Goal: Use online tool/utility: Utilize a website feature to perform a specific function

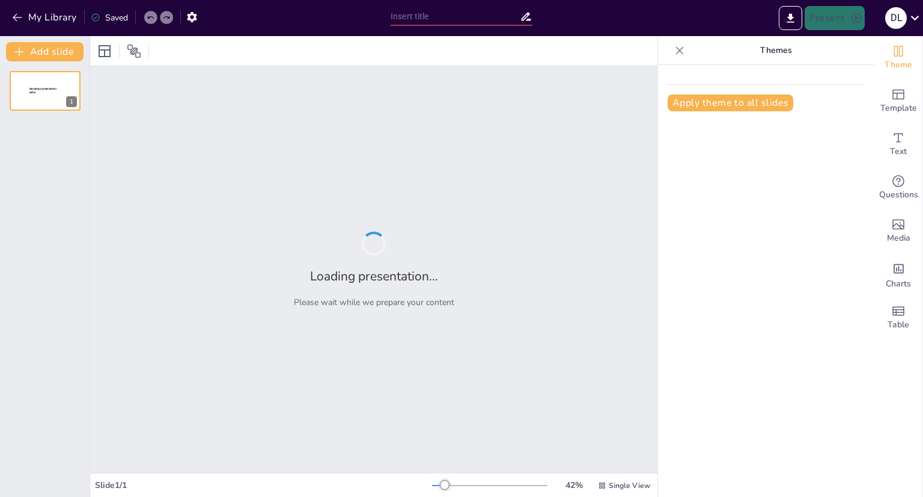
type input "Can You Survive a [MEDICAL_DATA]? Evaluating Phone-Free Living"
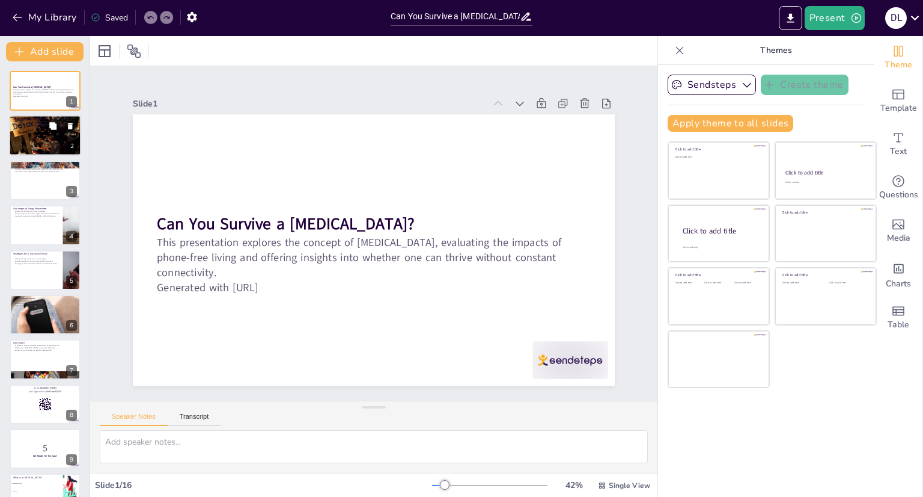
checkbox input "true"
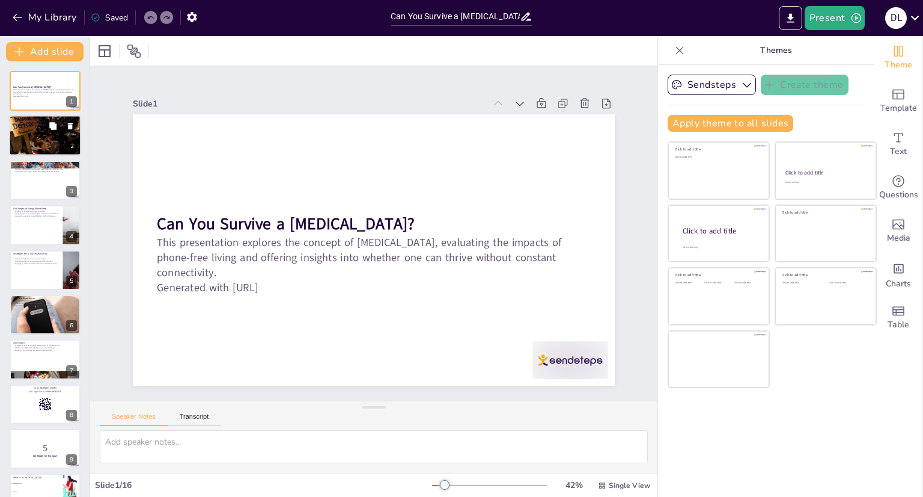
checkbox input "true"
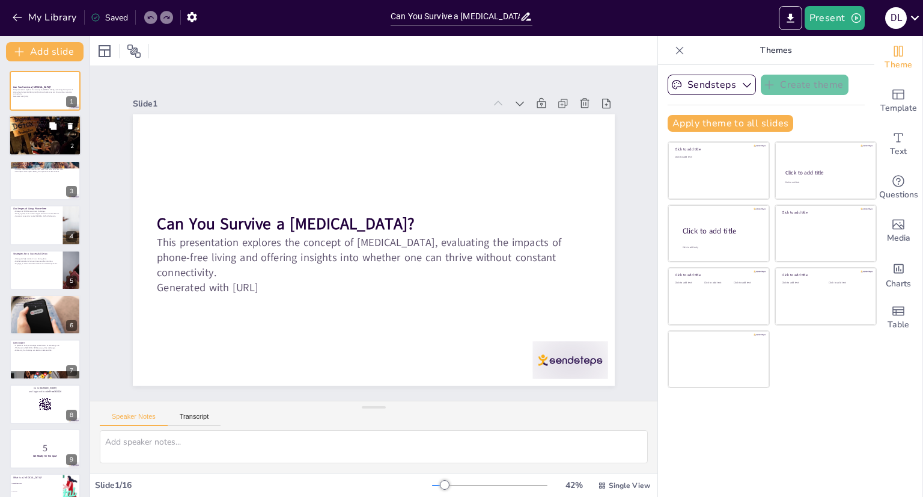
checkbox input "true"
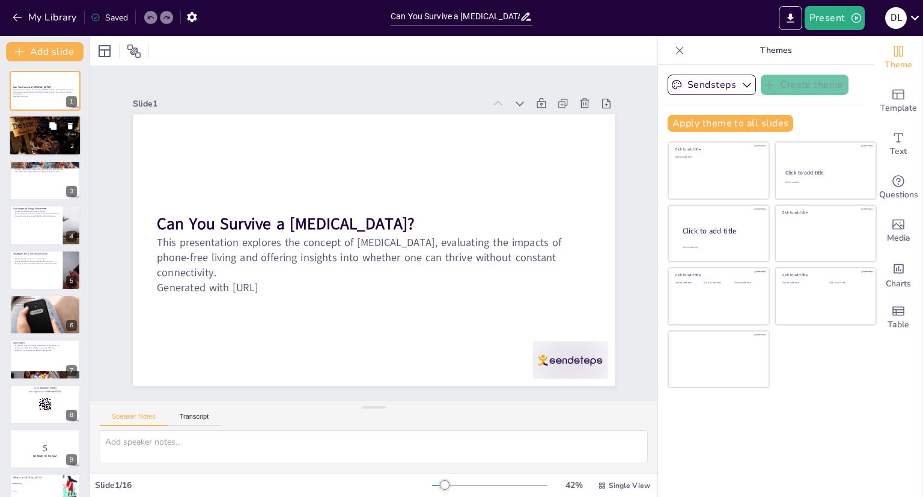
checkbox input "true"
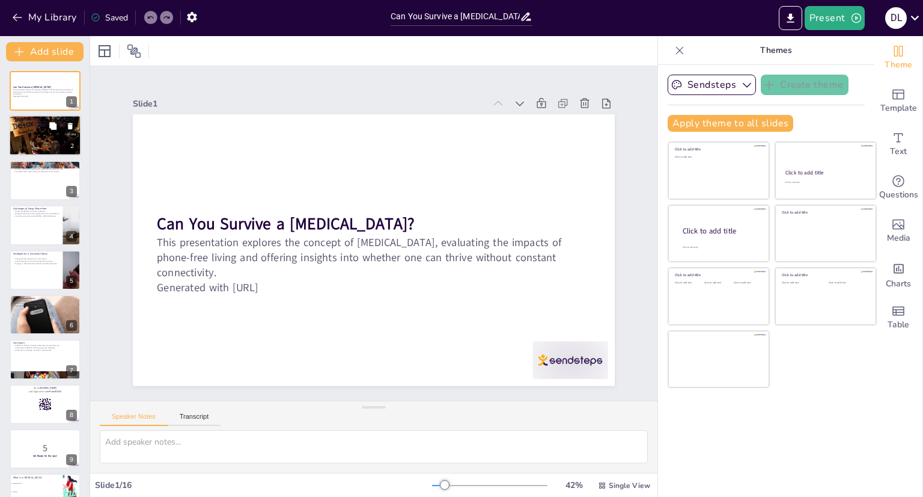
click at [51, 117] on p "Understanding [MEDICAL_DATA]" at bounding box center [45, 119] width 65 height 4
checkbox input "true"
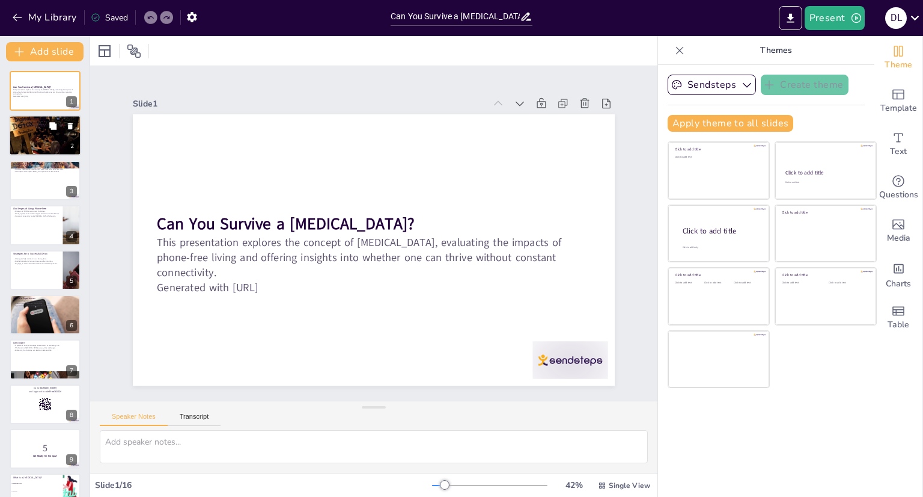
checkbox input "true"
type textarea "The term "digital detox" signifies a conscious effort to disconnect from electr…"
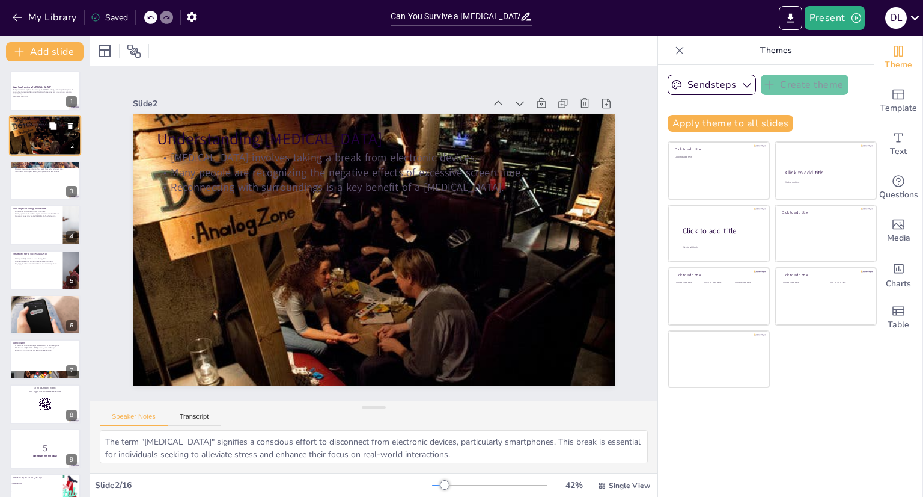
checkbox input "true"
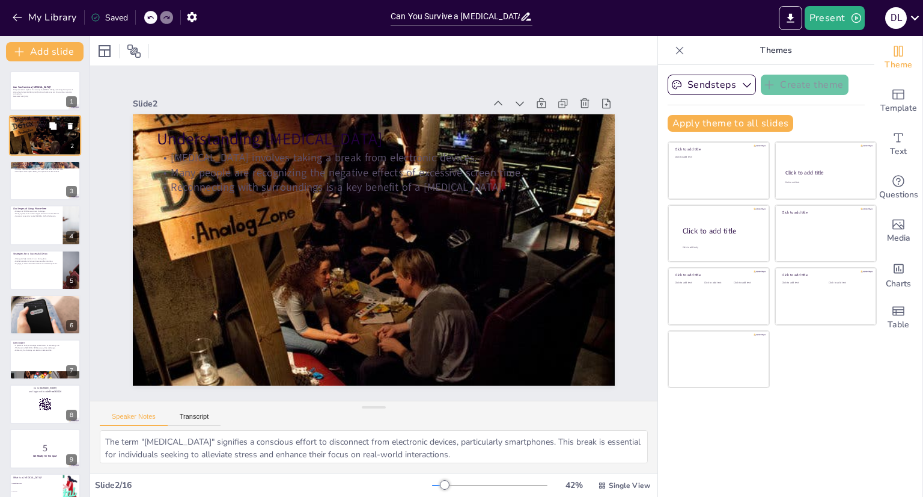
scroll to position [24, 0]
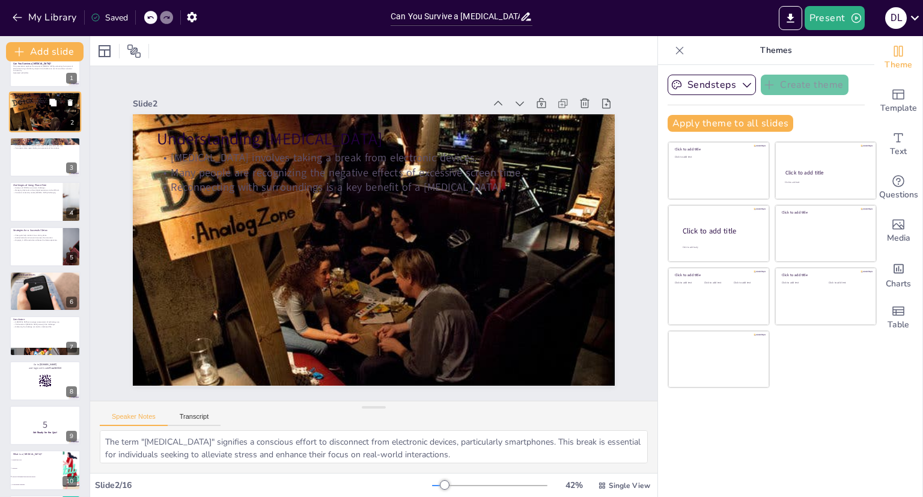
checkbox input "true"
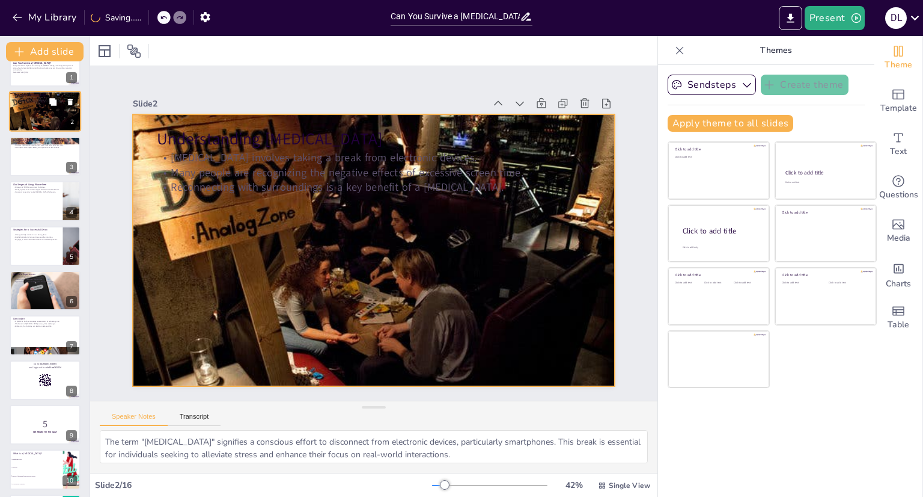
scroll to position [295, 0]
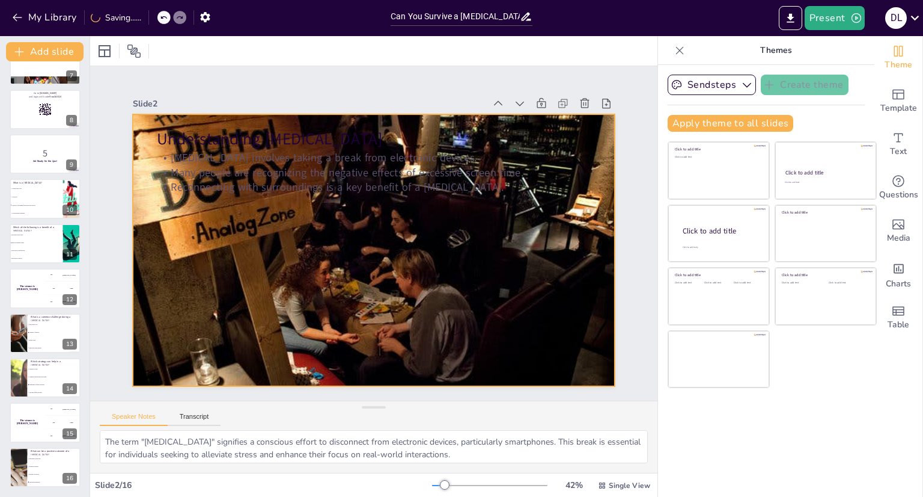
checkbox input "true"
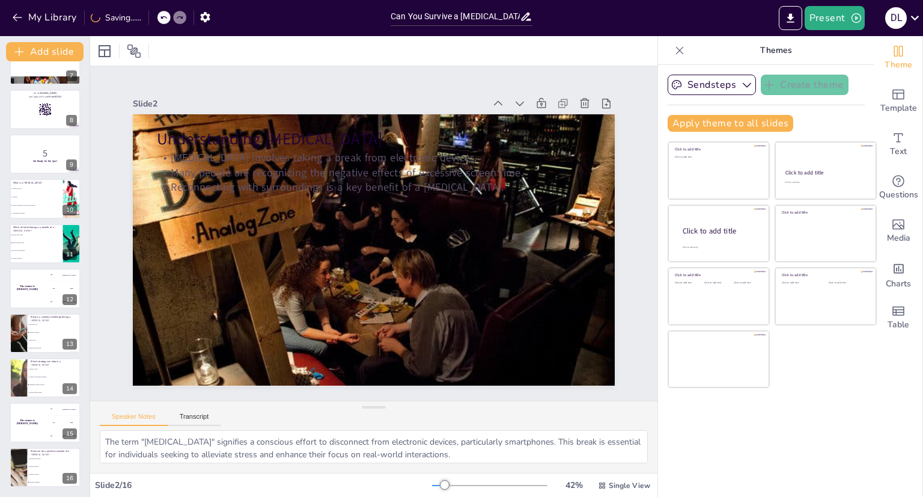
scroll to position [0, 0]
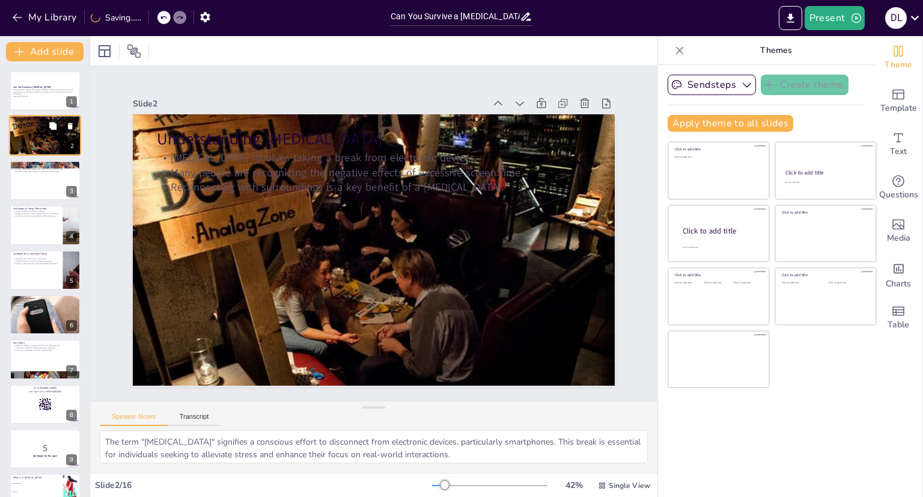
checkbox input "true"
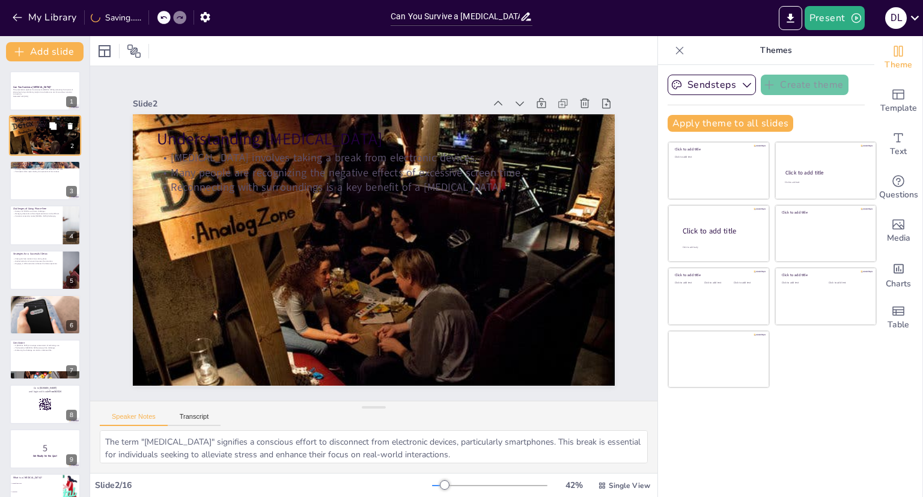
checkbox input "true"
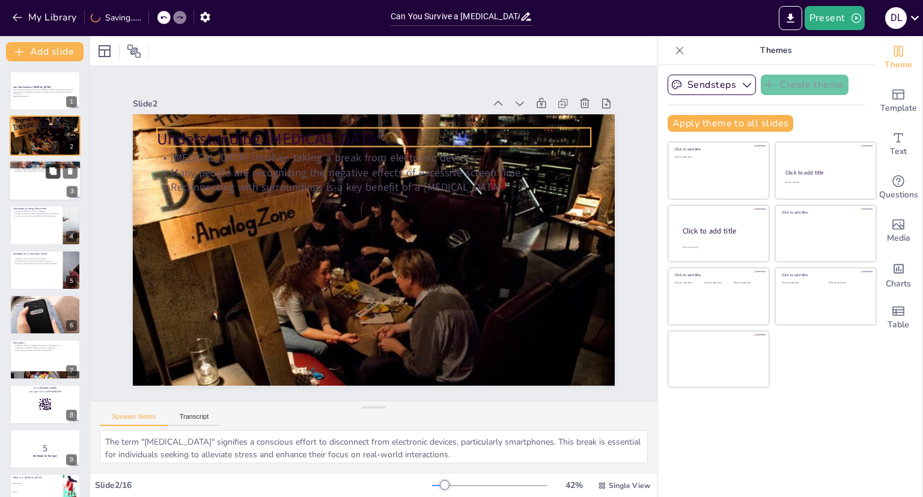
checkbox input "true"
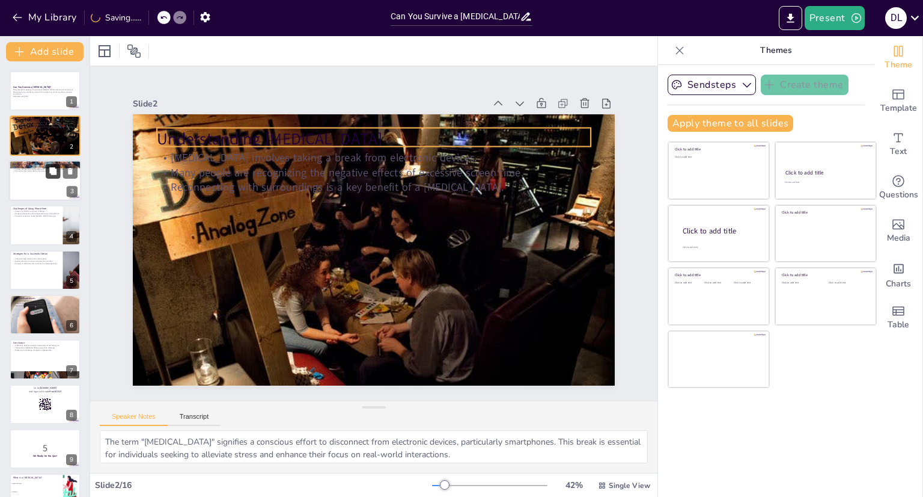
checkbox input "true"
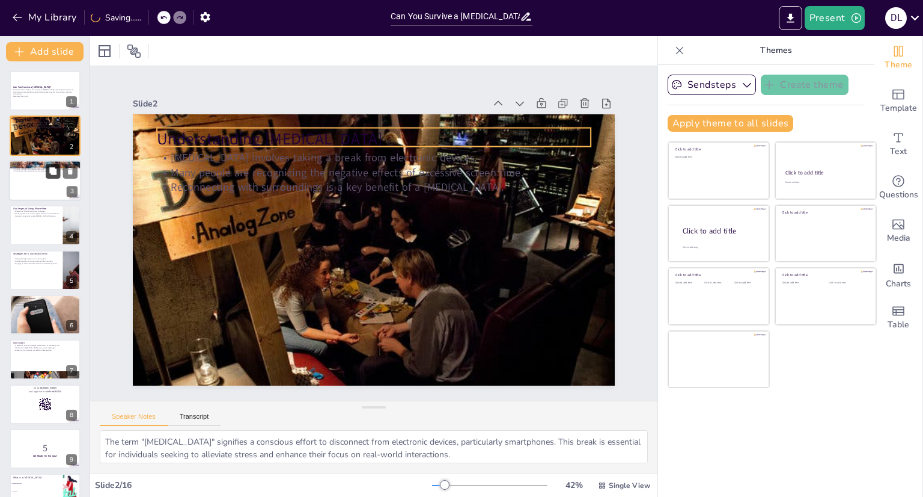
checkbox input "true"
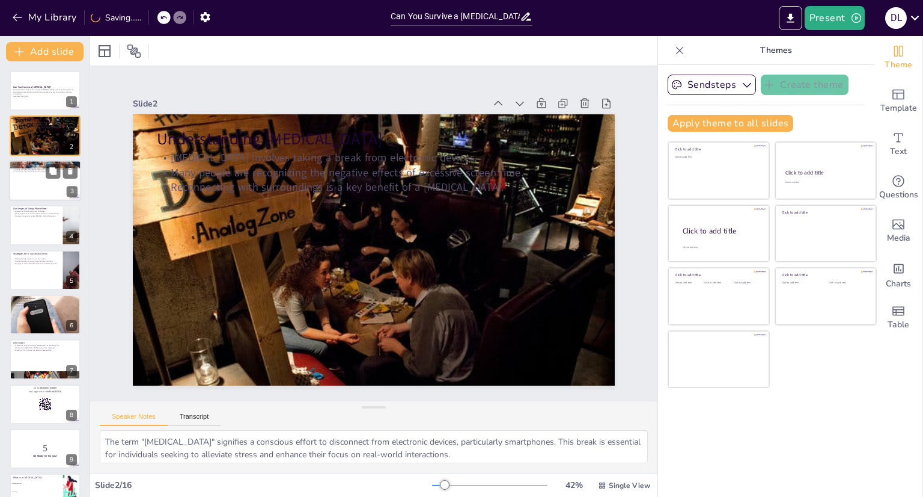
checkbox input "true"
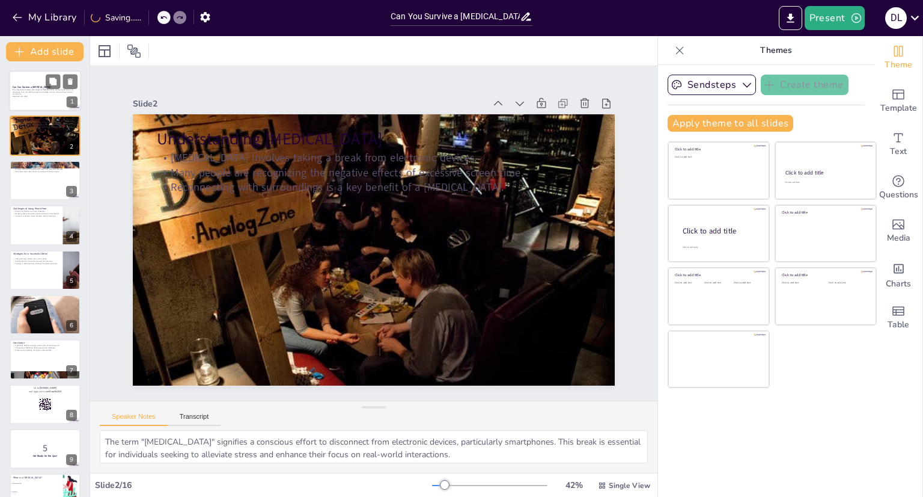
checkbox input "true"
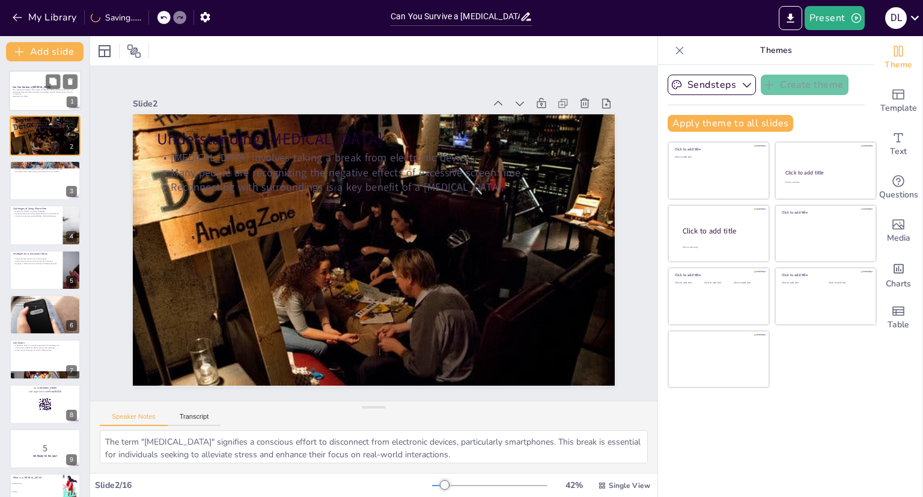
checkbox input "true"
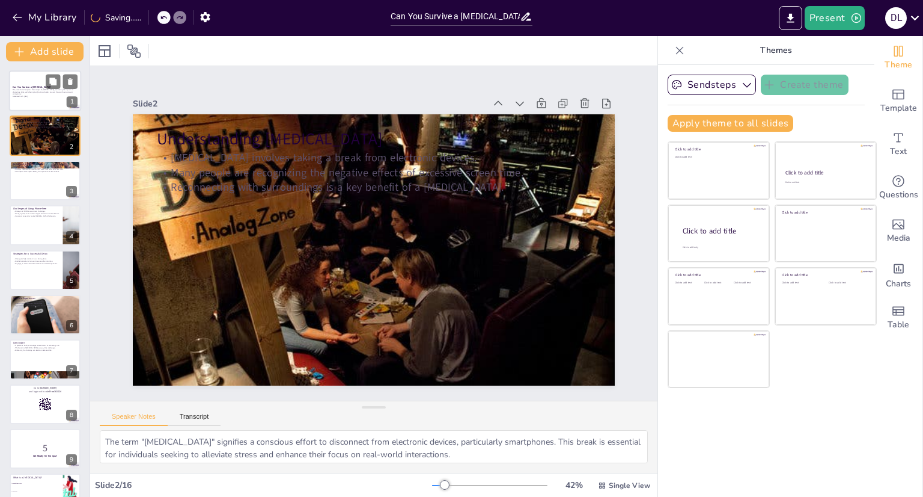
checkbox input "true"
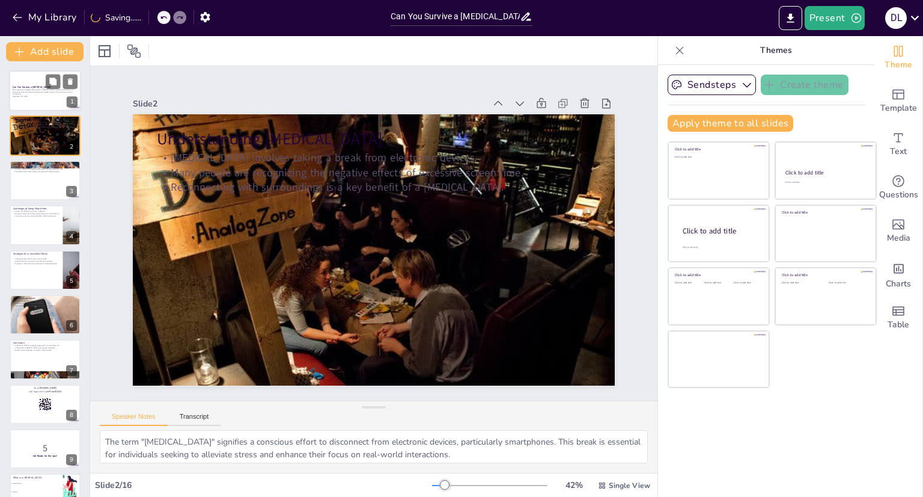
checkbox input "true"
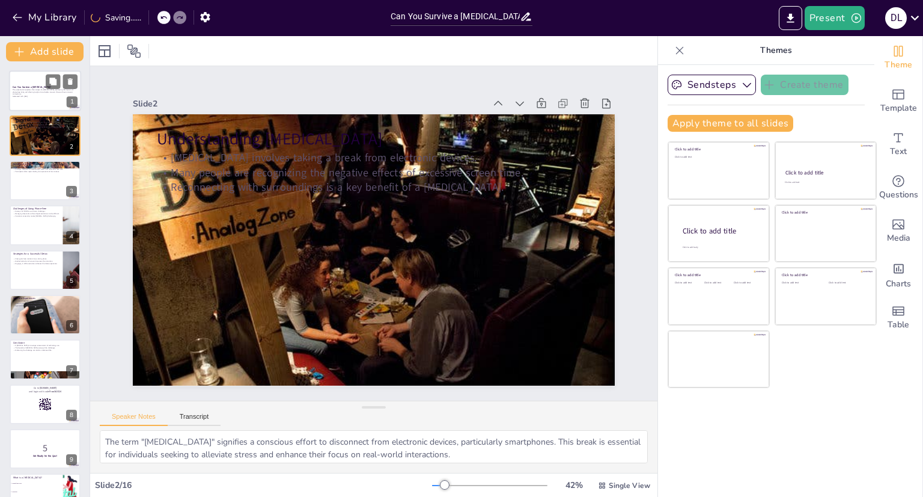
checkbox input "true"
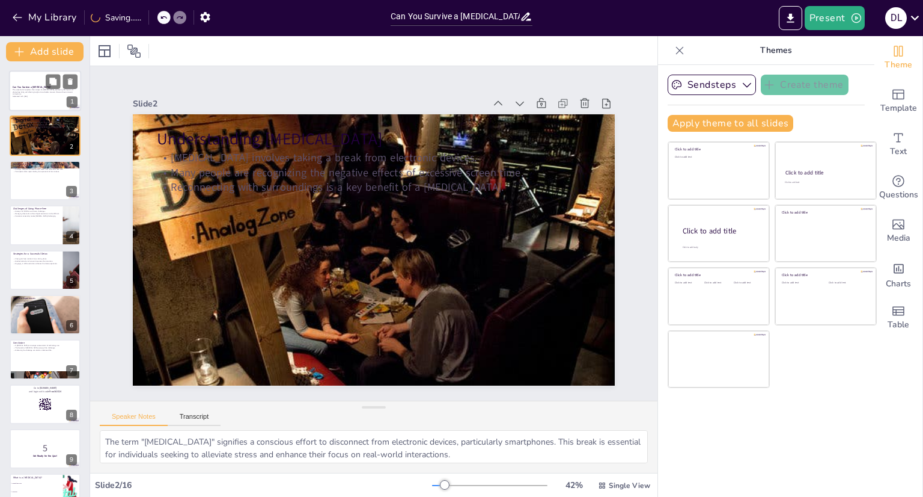
checkbox input "true"
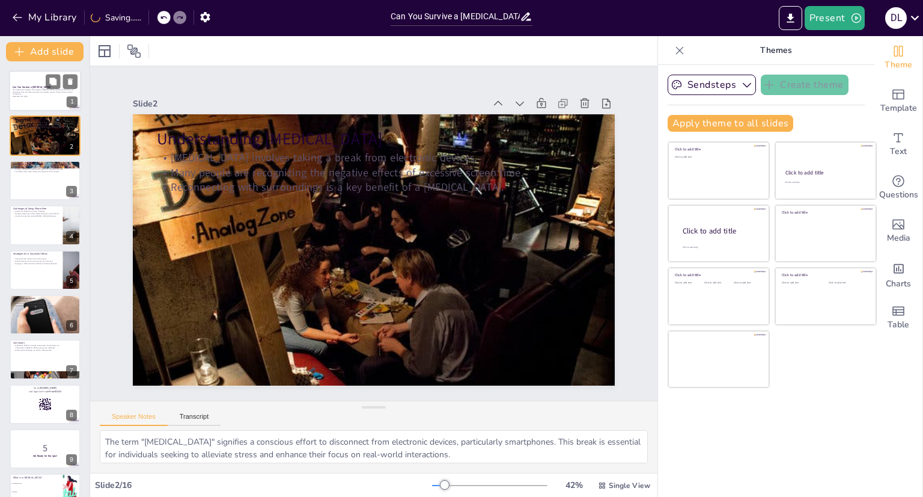
click at [41, 100] on div at bounding box center [45, 90] width 72 height 41
checkbox input "true"
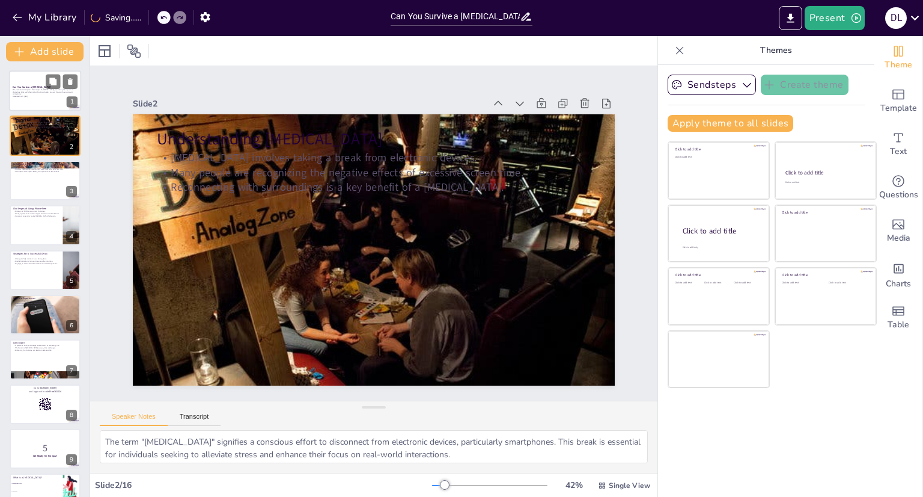
checkbox input "true"
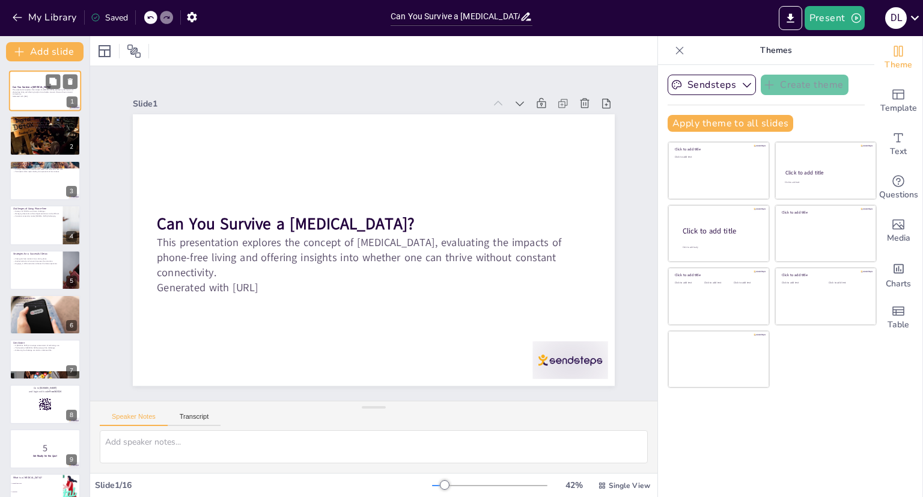
checkbox input "true"
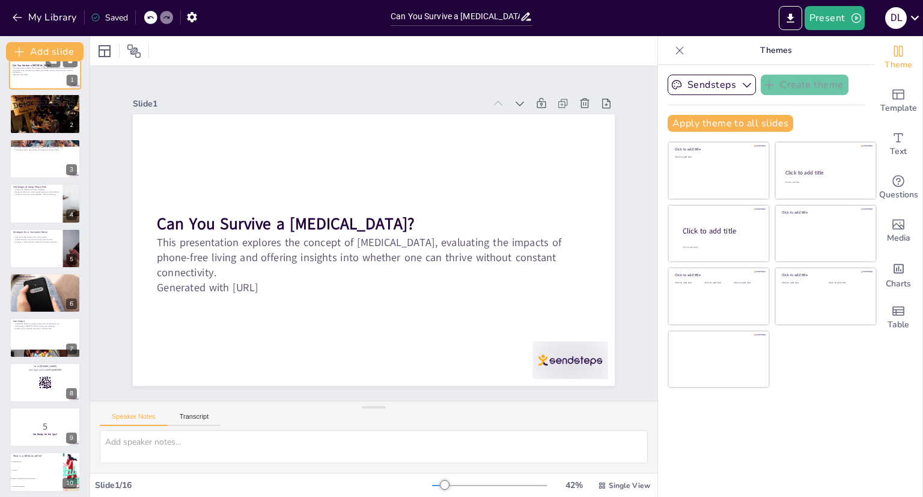
checkbox input "true"
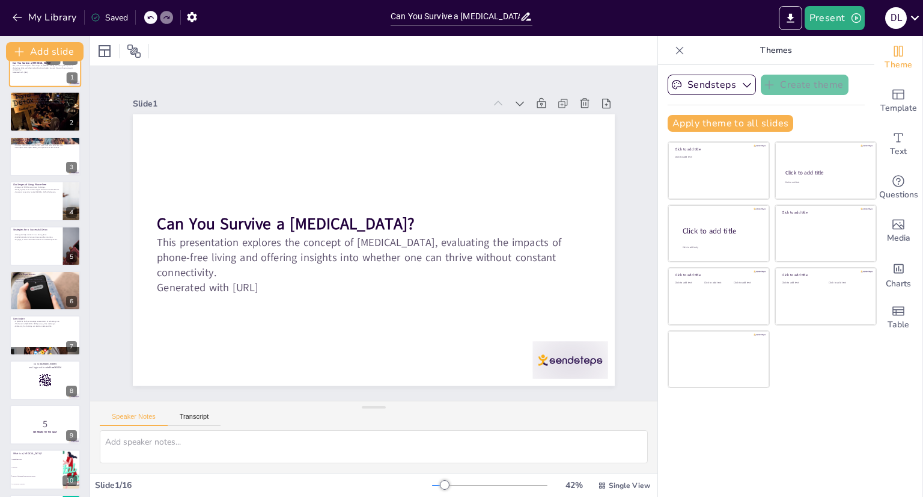
checkbox input "true"
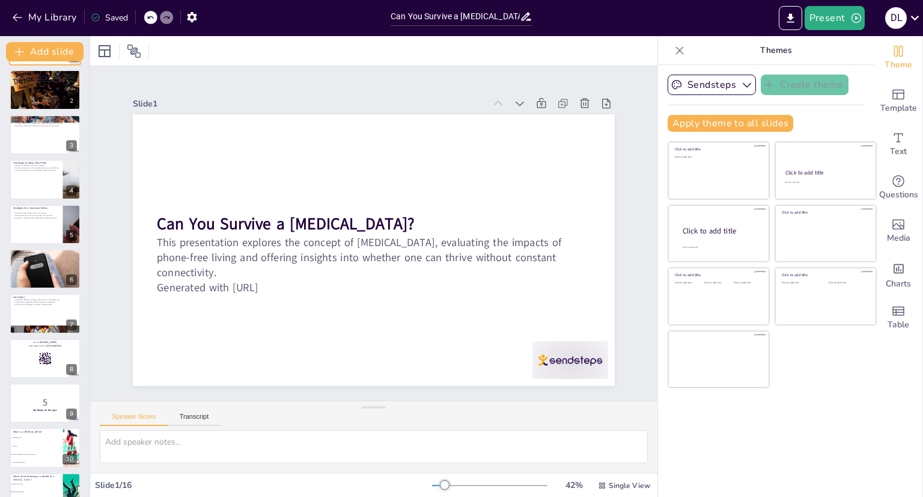
checkbox input "true"
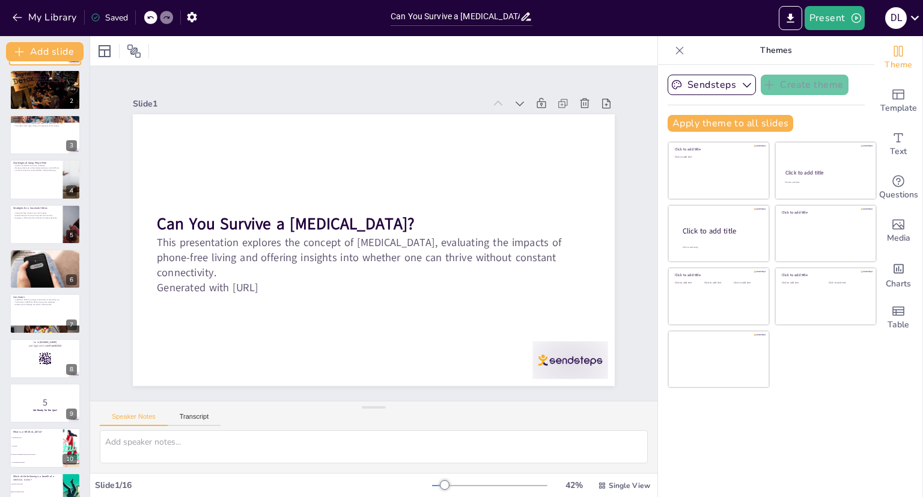
scroll to position [48, 0]
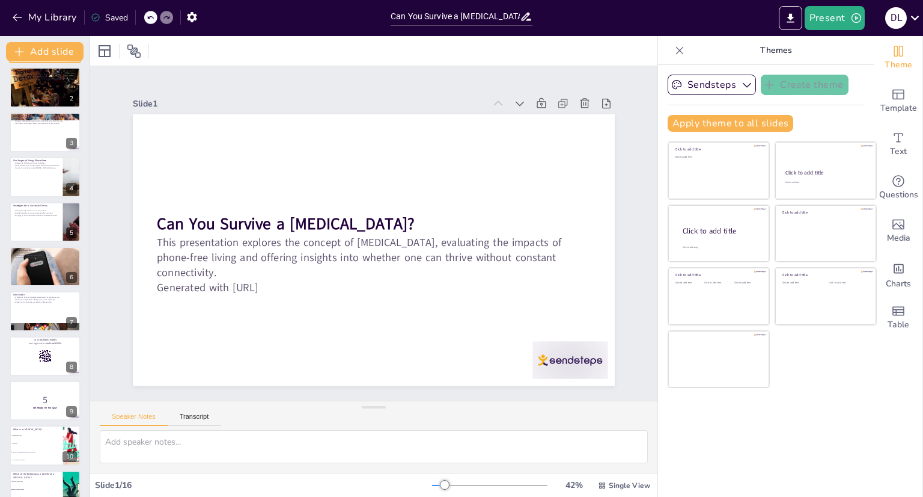
click at [41, 100] on div at bounding box center [45, 87] width 71 height 45
checkbox input "true"
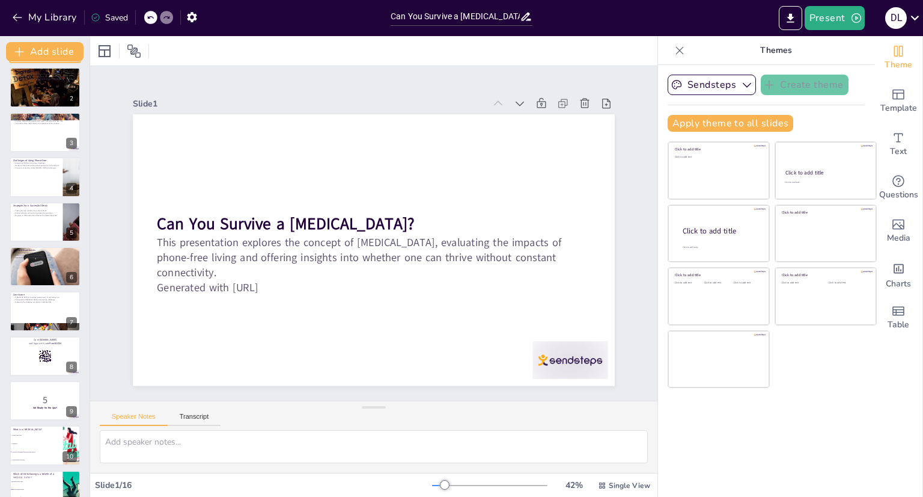
checkbox input "true"
type textarea "The term "digital detox" signifies a conscious effort to disconnect from electr…"
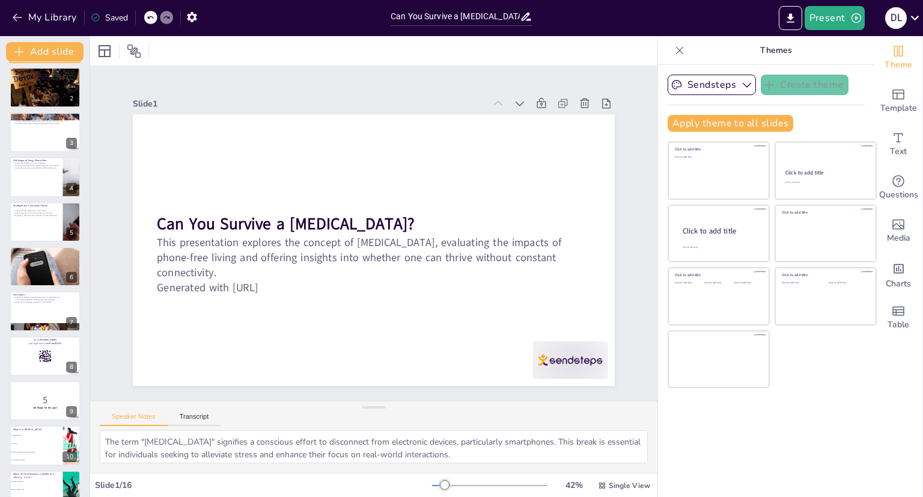
scroll to position [0, 0]
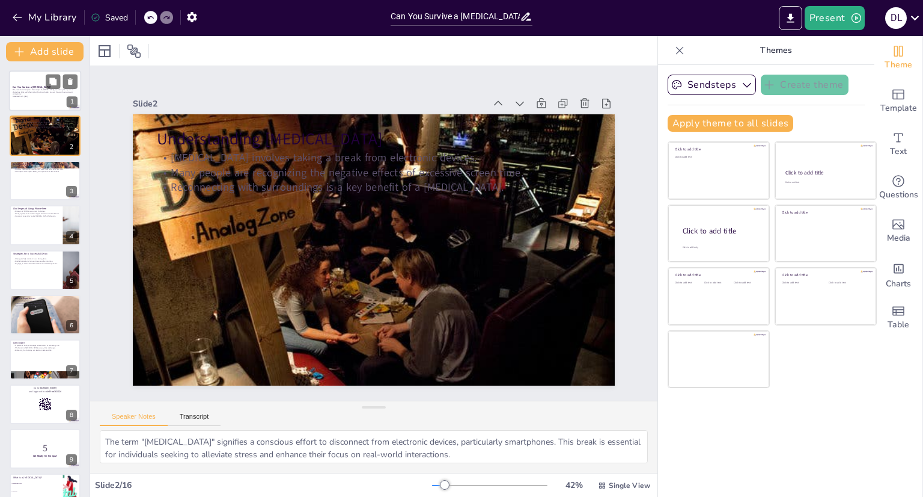
checkbox input "true"
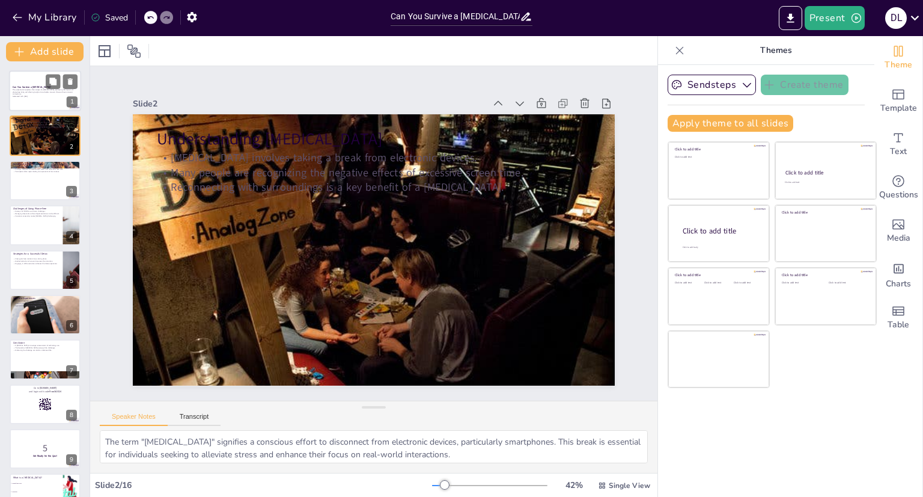
checkbox input "true"
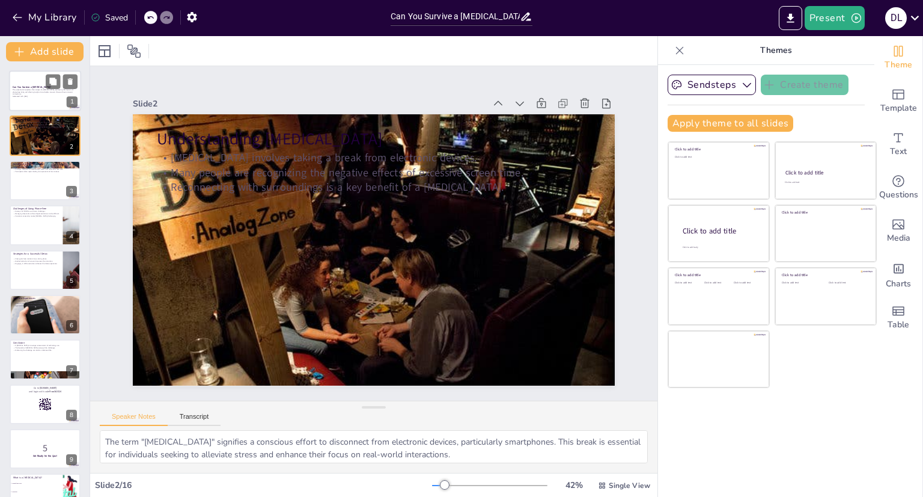
checkbox input "true"
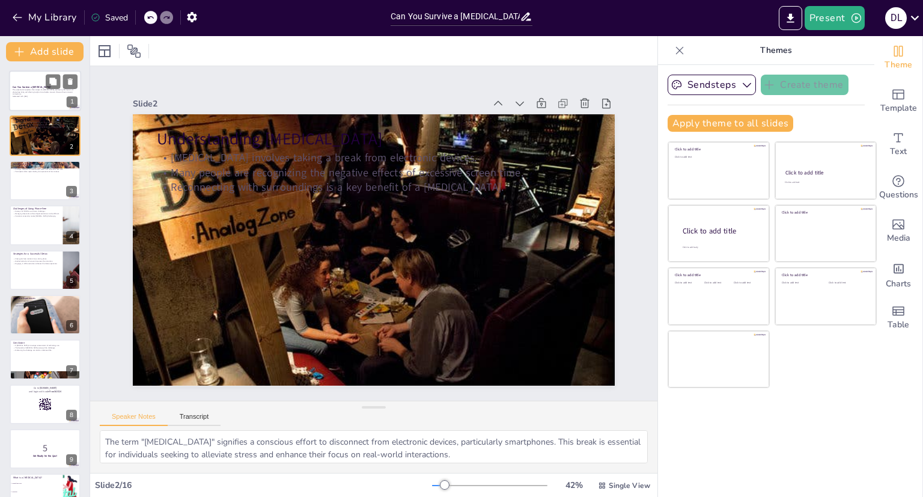
checkbox input "true"
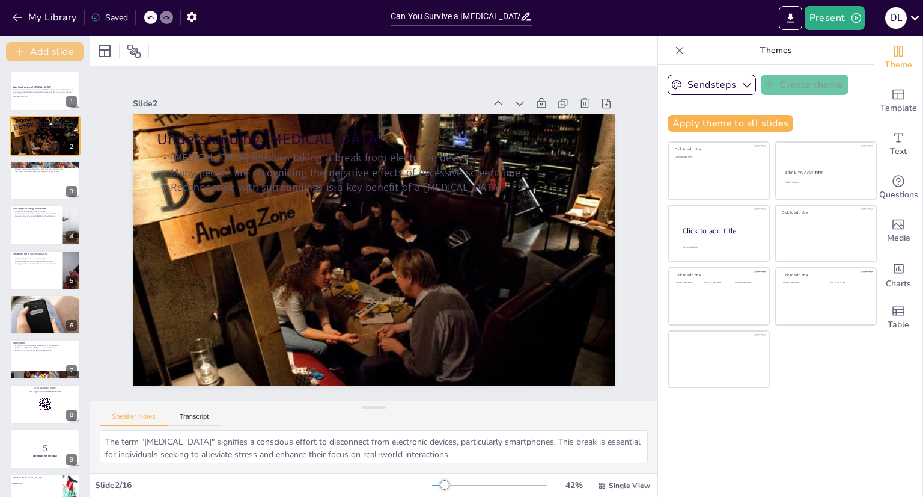
checkbox input "true"
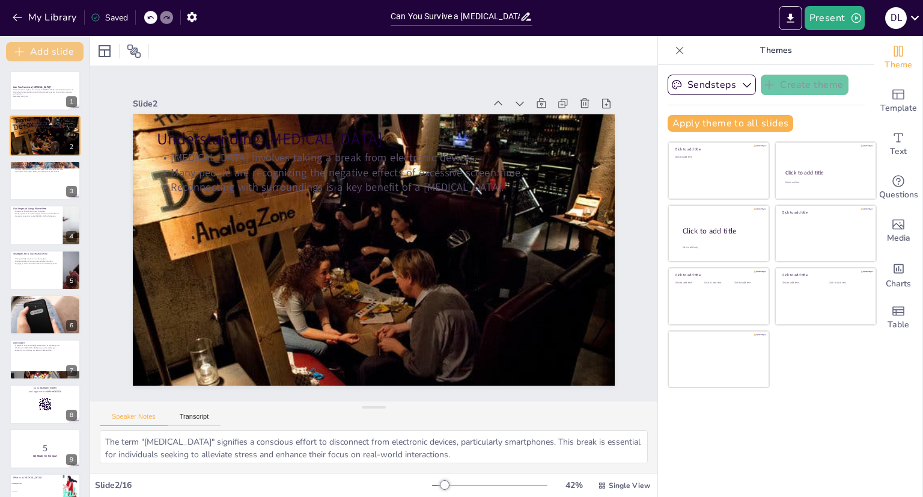
checkbox input "true"
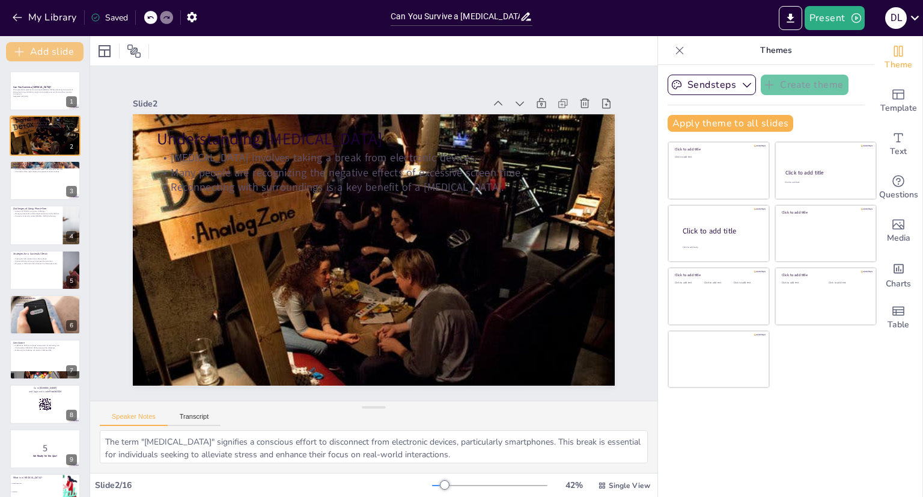
checkbox input "true"
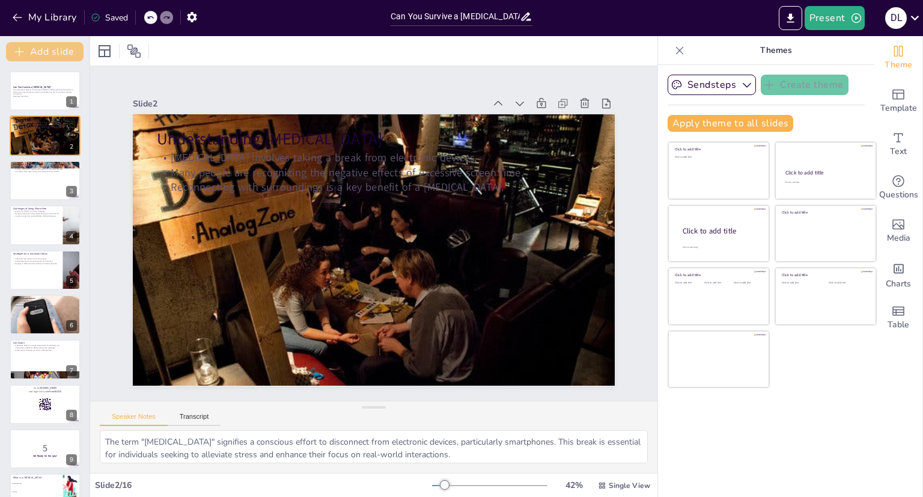
checkbox input "true"
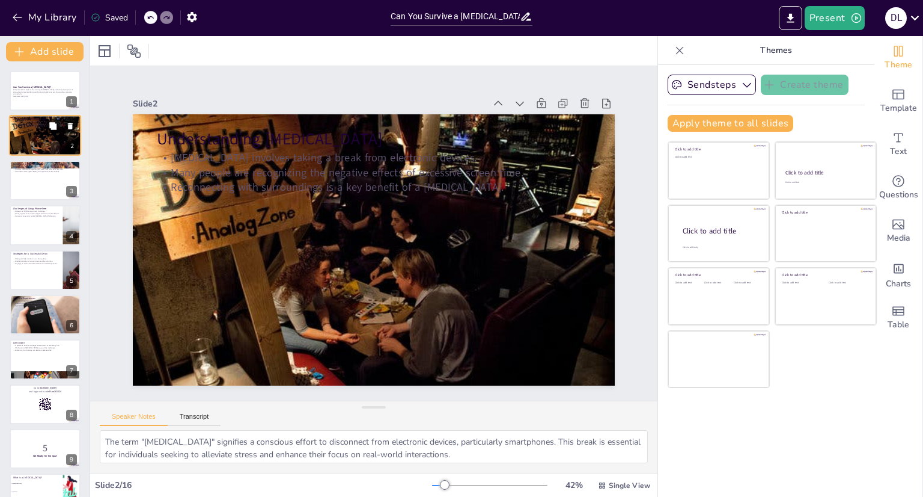
checkbox input "true"
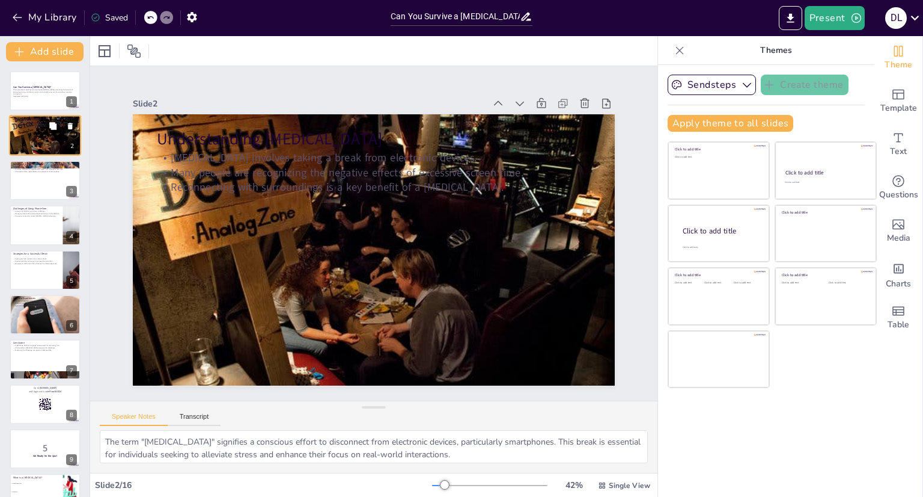
checkbox input "true"
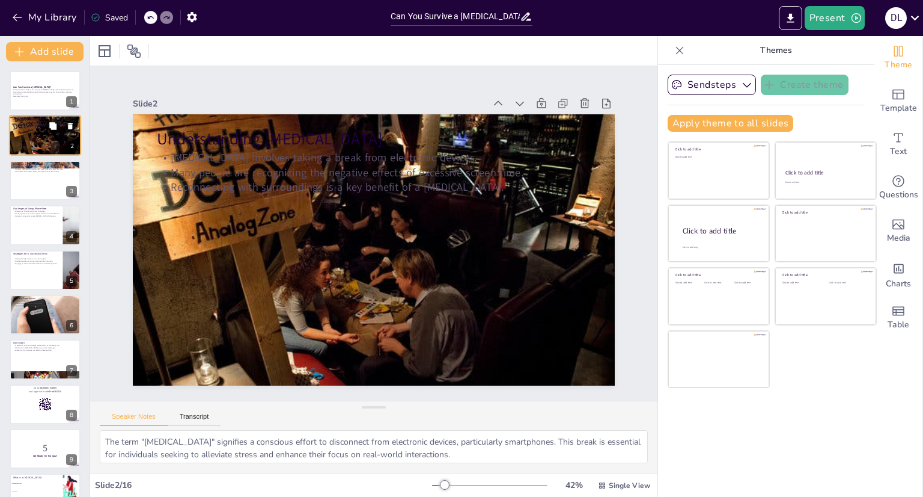
checkbox input "true"
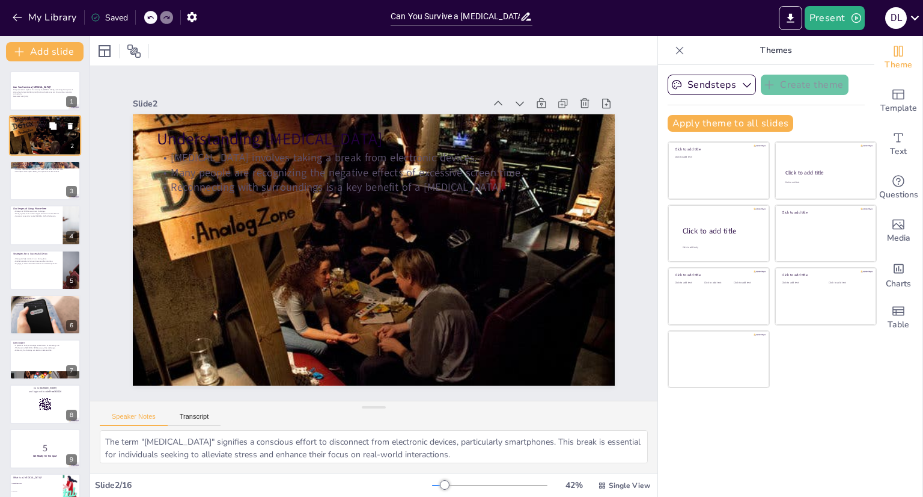
checkbox input "true"
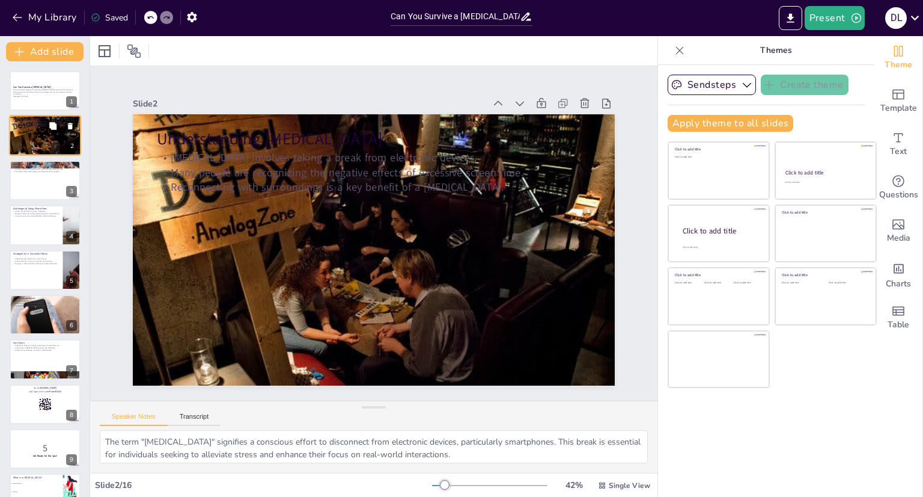
checkbox input "true"
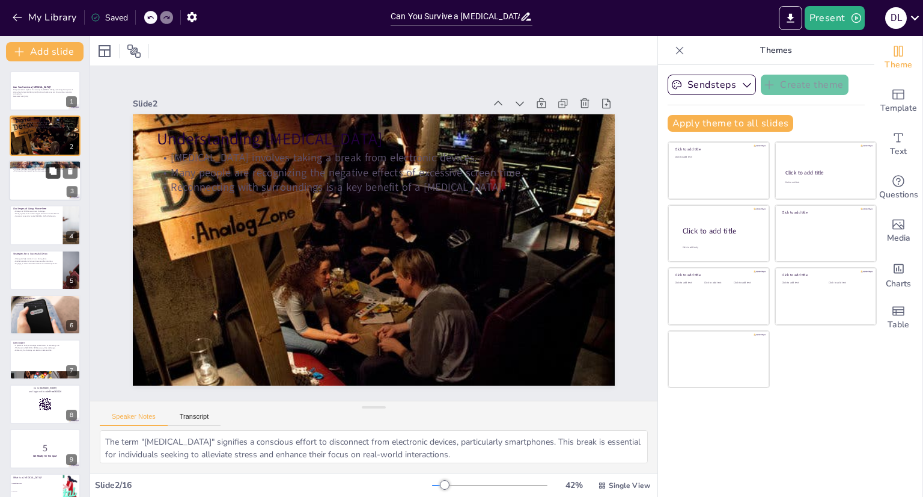
click at [59, 164] on button at bounding box center [53, 171] width 14 height 14
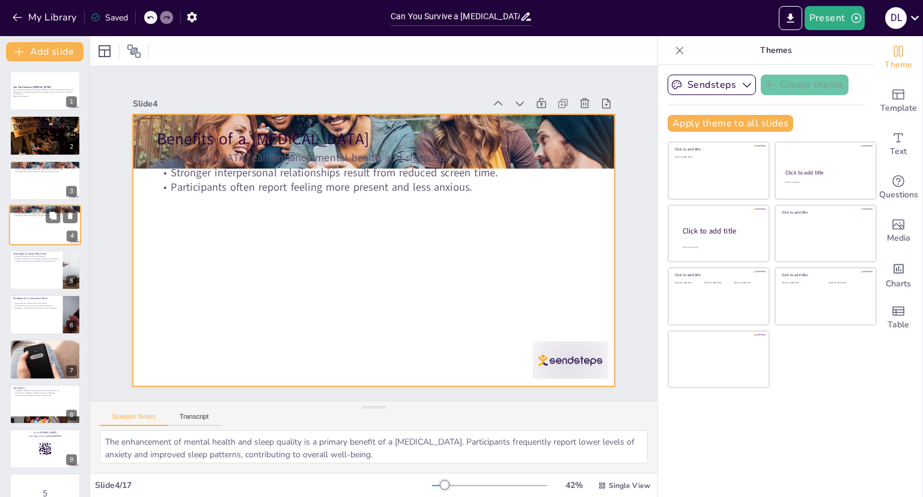
click at [35, 235] on div at bounding box center [45, 224] width 72 height 41
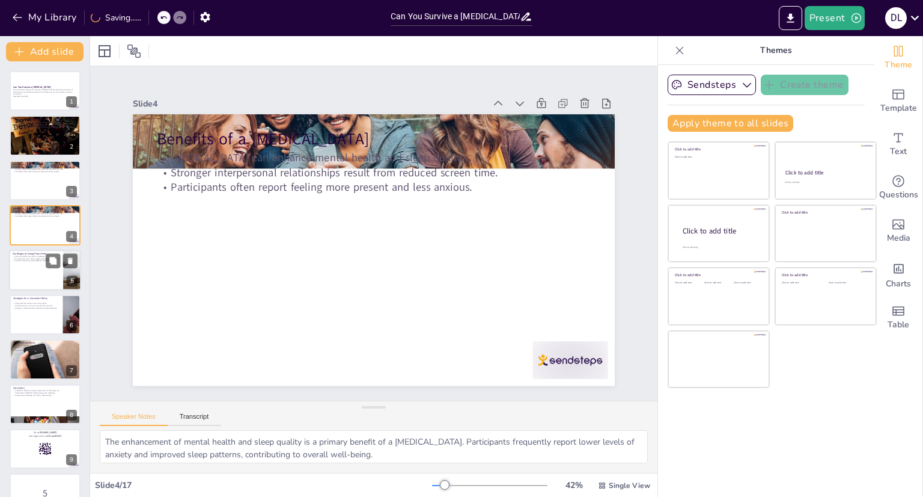
click at [34, 269] on div at bounding box center [45, 269] width 72 height 41
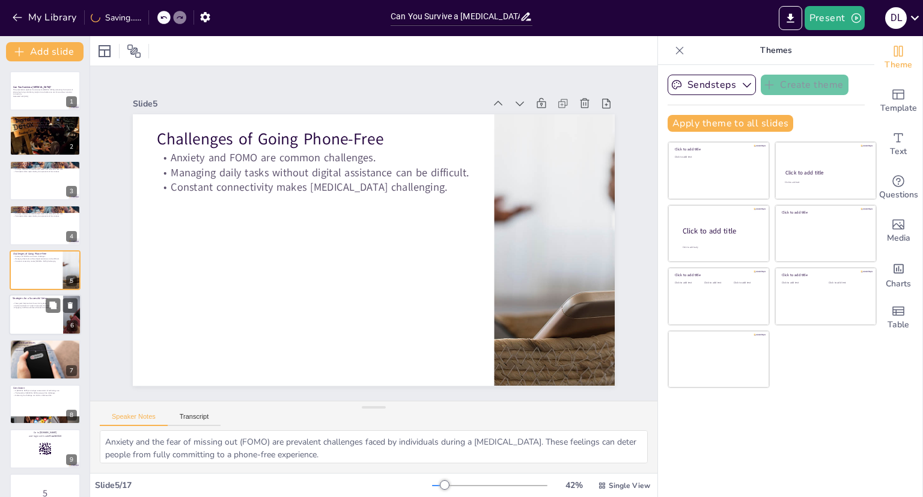
click at [44, 332] on div at bounding box center [45, 314] width 72 height 41
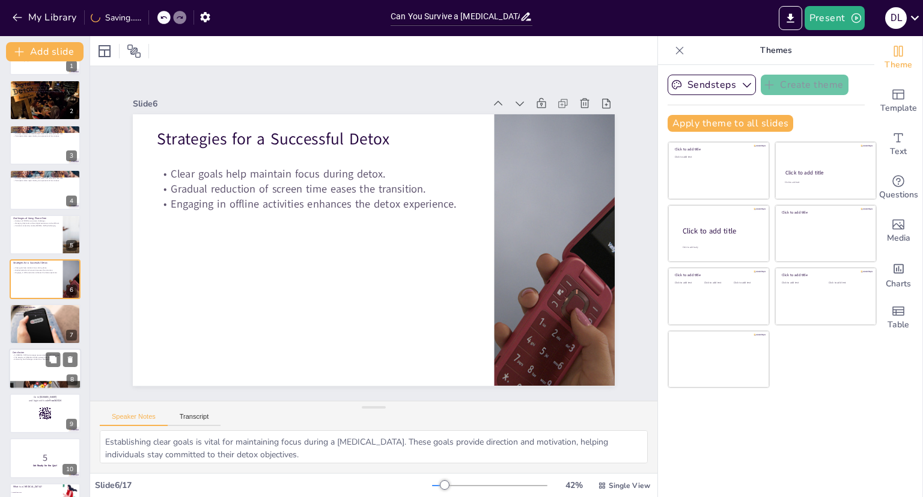
click at [49, 388] on div "Conclusion A digital detox encourages reassessment of technology use. The benef…" at bounding box center [45, 368] width 72 height 41
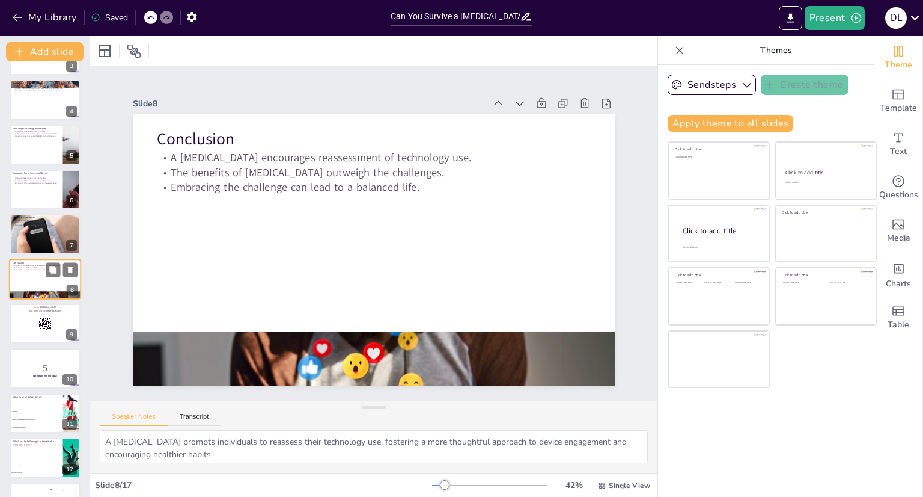
scroll to position [339, 0]
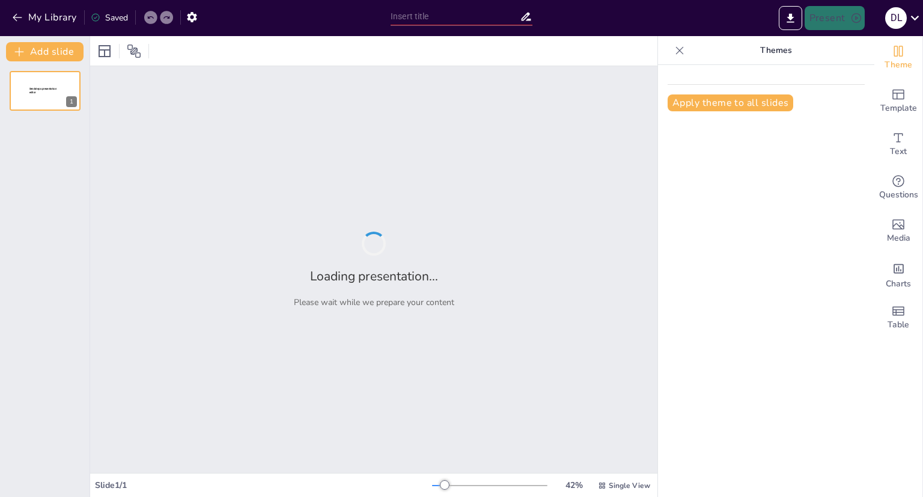
type input "Can You Survive a [MEDICAL_DATA]? Evaluating Phone-Free Living"
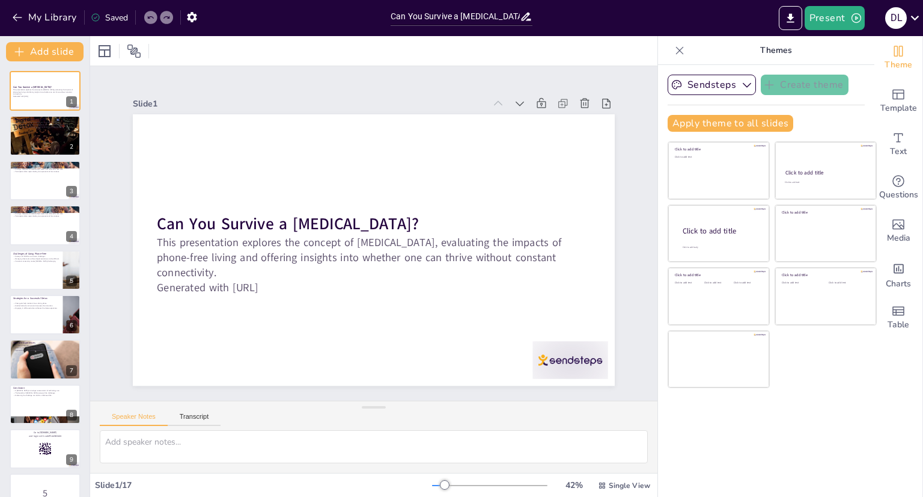
checkbox input "true"
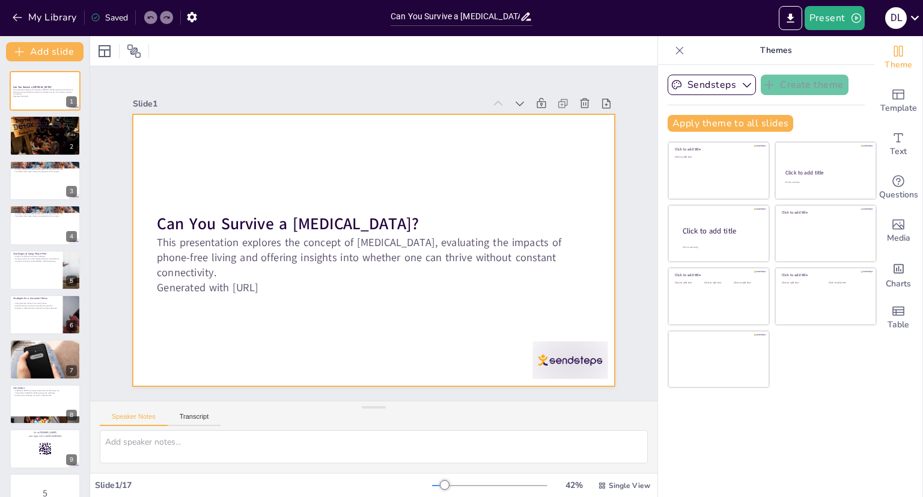
checkbox input "true"
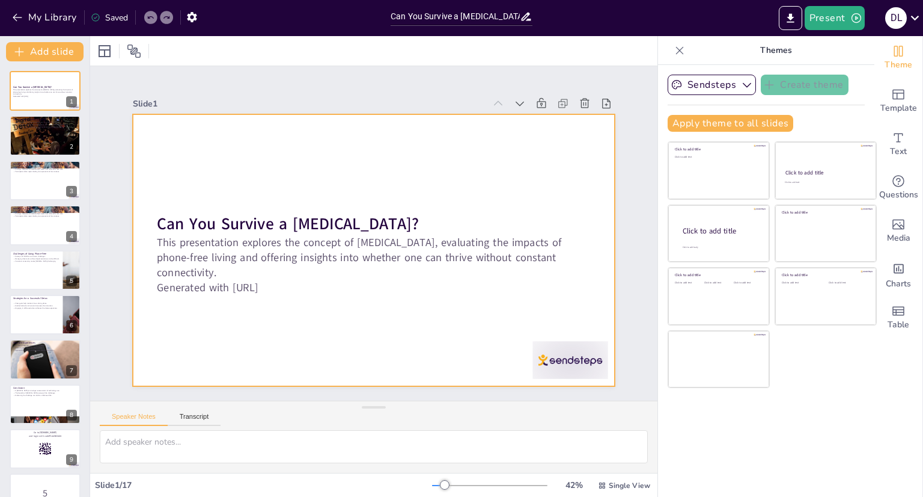
checkbox input "true"
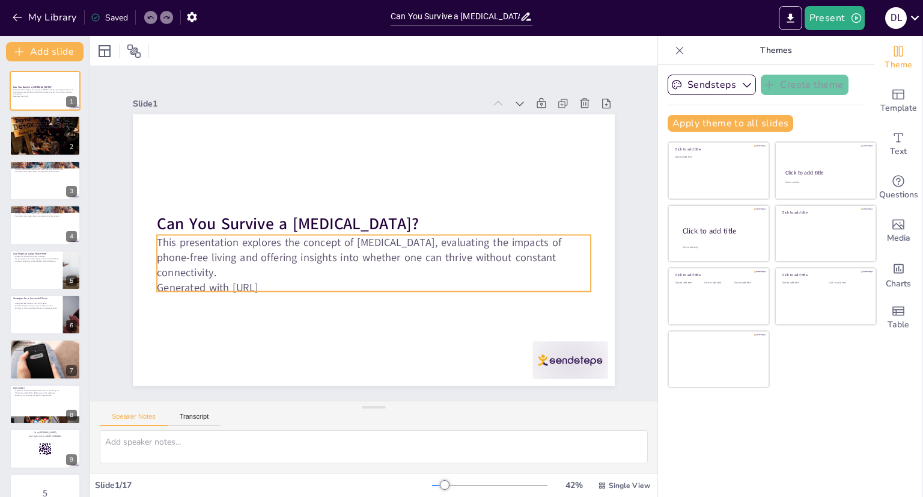
checkbox input "true"
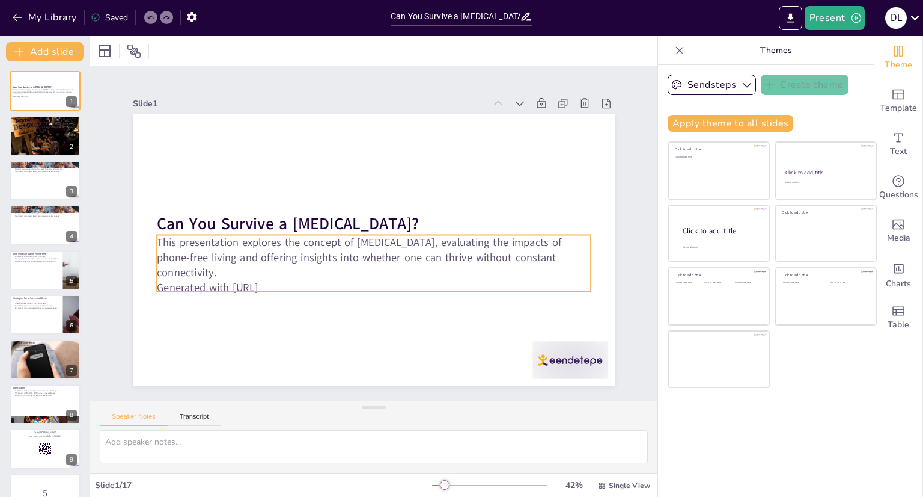
checkbox input "true"
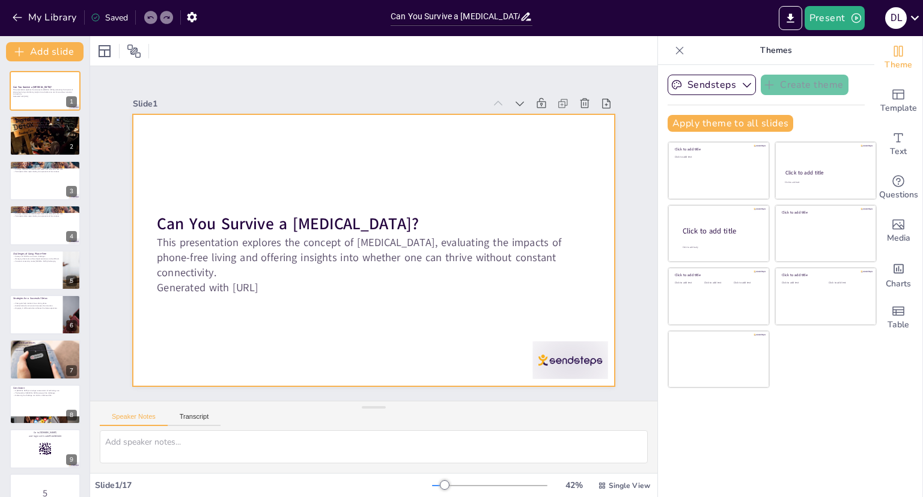
checkbox input "true"
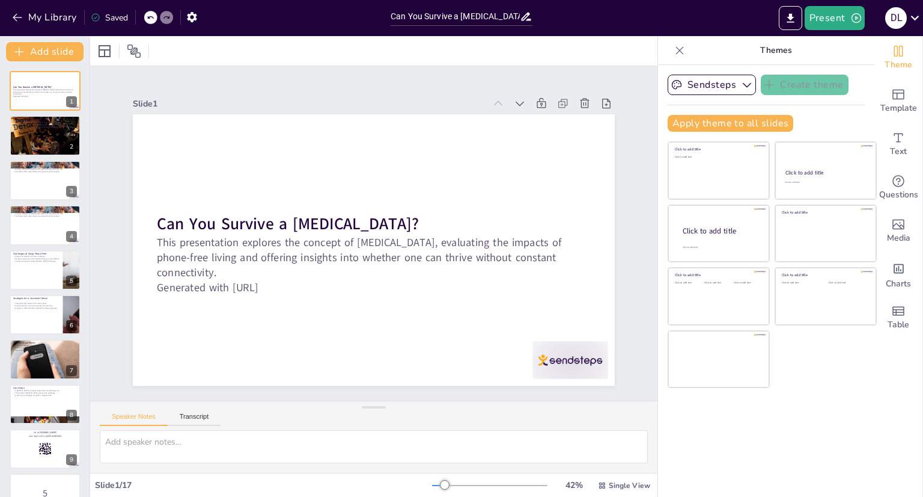
checkbox input "true"
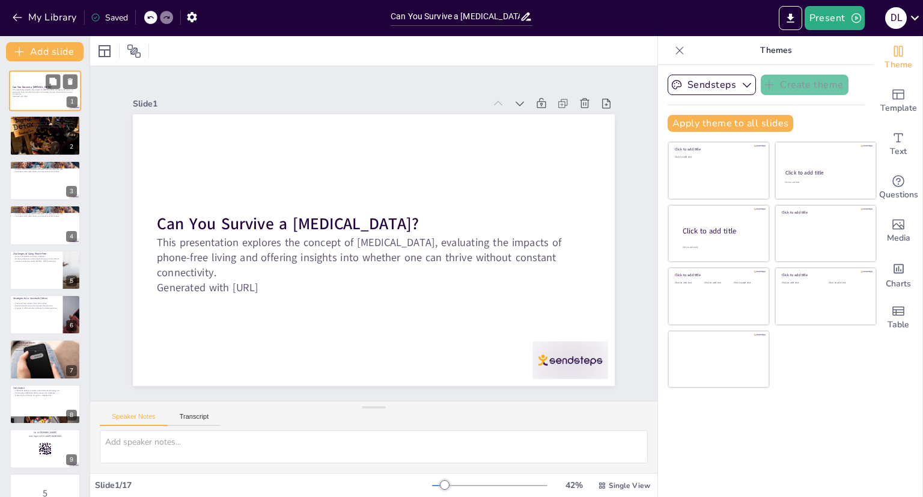
checkbox input "true"
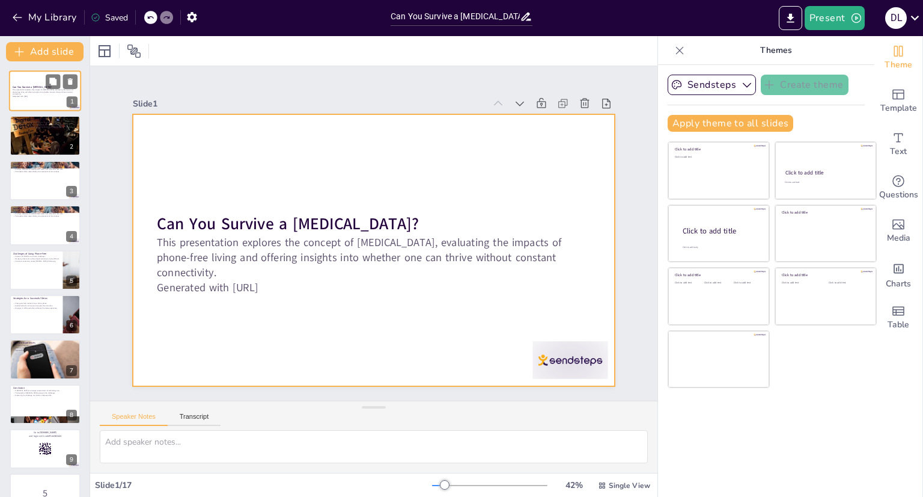
click at [56, 100] on div at bounding box center [45, 90] width 72 height 41
checkbox input "true"
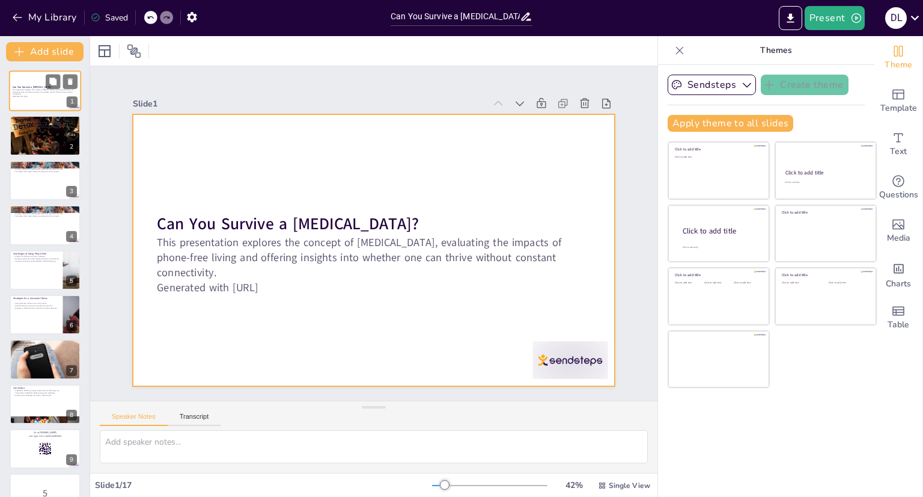
checkbox input "true"
